Goal: Information Seeking & Learning: Find specific fact

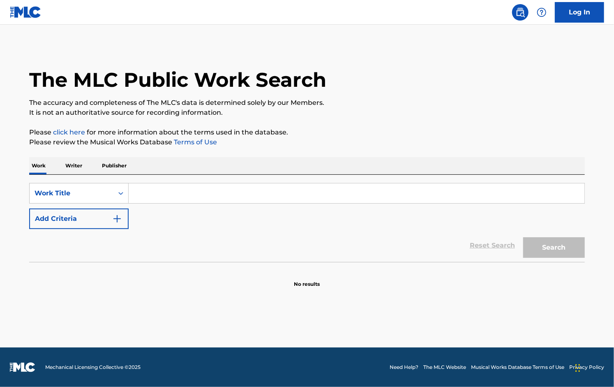
click at [211, 192] on input "Search Form" at bounding box center [357, 193] width 456 height 20
paste input "S30855"
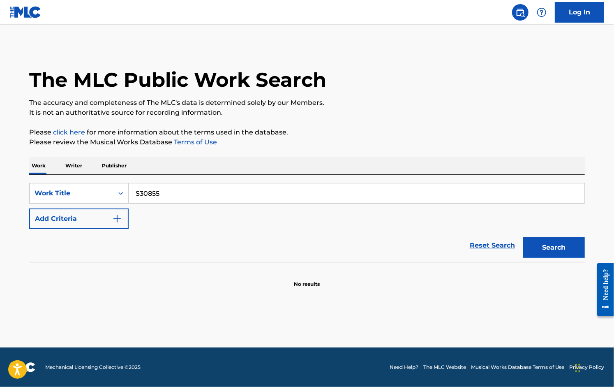
click at [207, 192] on input "S30855" at bounding box center [357, 193] width 456 height 20
type input "S30855"
click at [94, 194] on div "Work Title" at bounding box center [72, 193] width 74 height 10
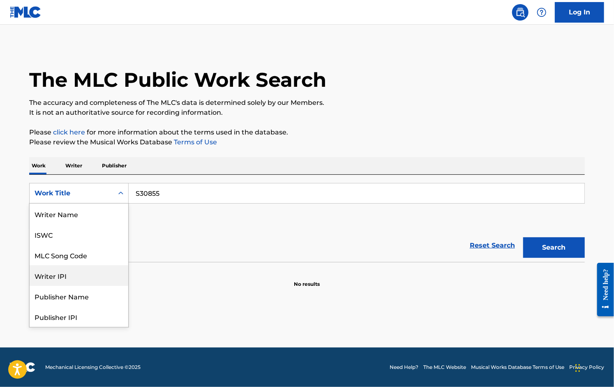
click at [89, 265] on div "Writer IPI" at bounding box center [79, 275] width 99 height 21
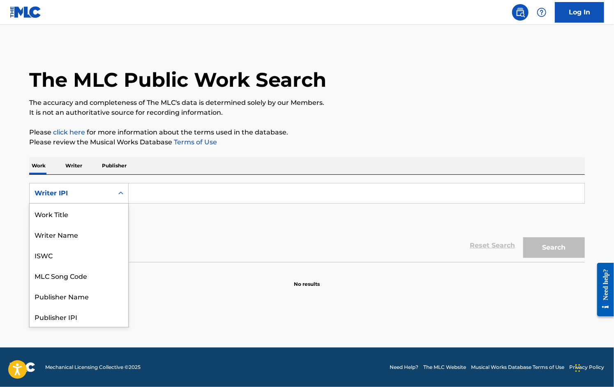
click at [87, 201] on div "Writer IPI" at bounding box center [79, 193] width 100 height 21
click at [92, 227] on div "MLC Song Code" at bounding box center [79, 234] width 99 height 21
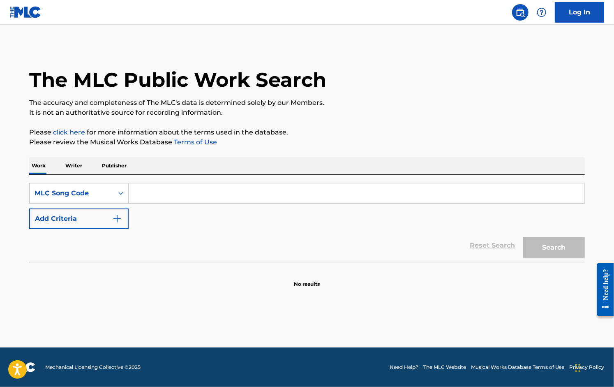
click at [174, 195] on input "Search Form" at bounding box center [357, 193] width 456 height 20
paste input "S30855"
type input "S30855"
click at [538, 245] on button "Search" at bounding box center [554, 247] width 62 height 21
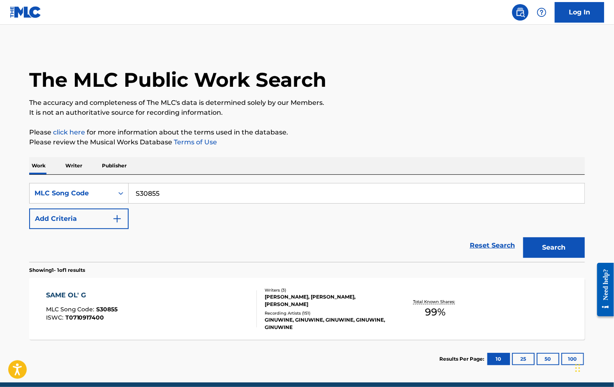
click at [77, 294] on div "SAME OL' G" at bounding box center [82, 295] width 72 height 10
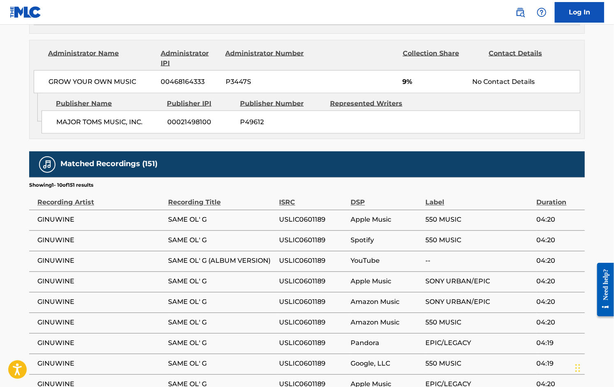
scroll to position [667, 0]
